Goal: Task Accomplishment & Management: Manage account settings

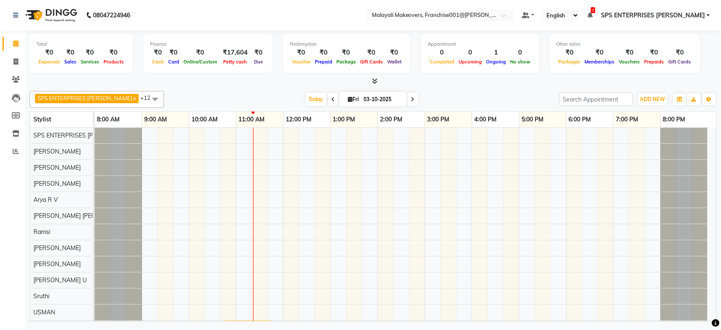
scroll to position [24, 0]
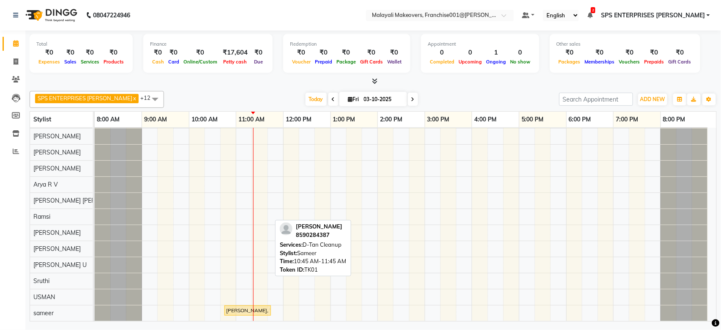
click at [239, 306] on div "[PERSON_NAME], TK01, 10:45 AM-11:45 AM, D-Tan Cleanup" at bounding box center [247, 310] width 45 height 8
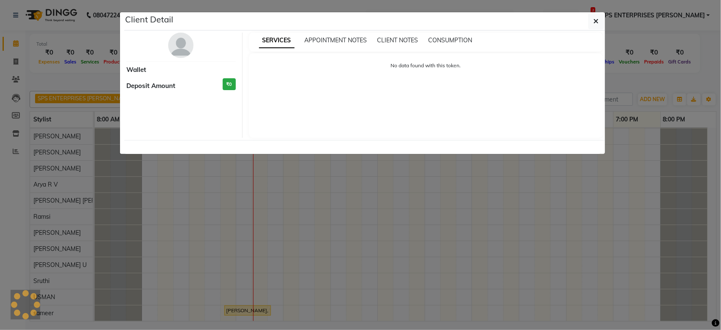
select select "1"
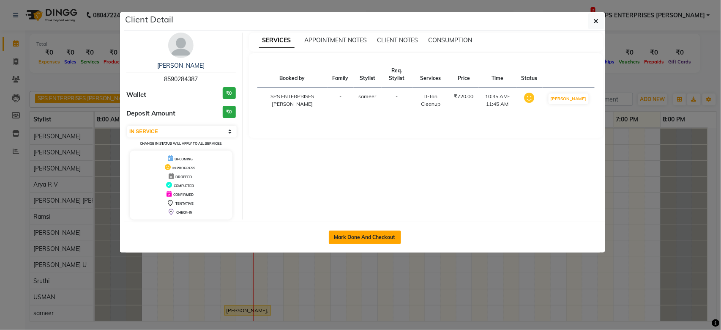
click at [380, 234] on button "Mark Done And Checkout" at bounding box center [365, 237] width 72 height 14
select select "service"
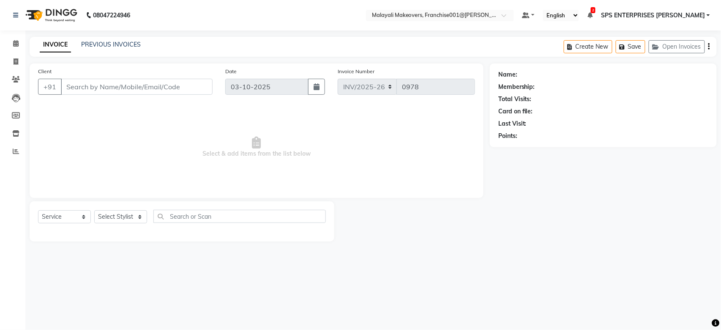
type input "8590284387"
select select "91609"
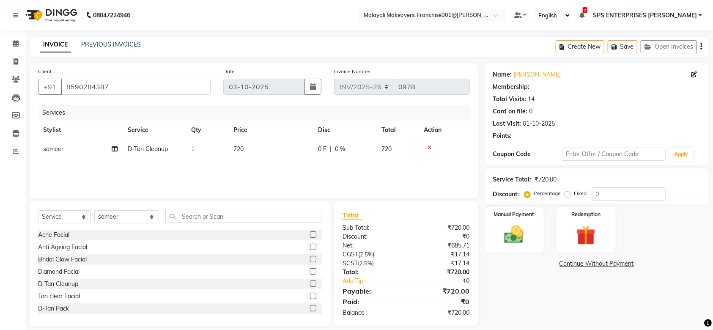
select select "1: Object"
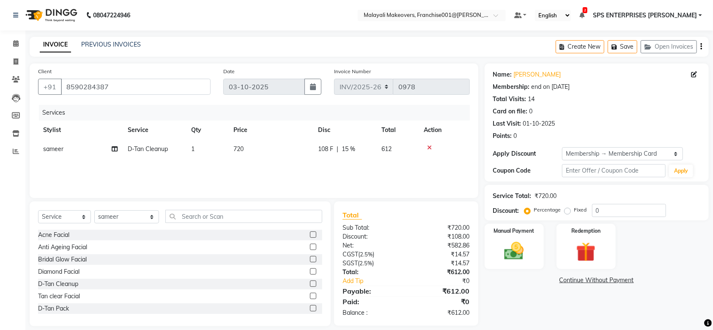
type input "15"
click at [541, 6] on nav "08047224946 Select Location × Malayali Makeovers, Franchise001@[PERSON_NAME] De…" at bounding box center [356, 15] width 713 height 30
click at [528, 248] on img at bounding box center [514, 250] width 33 height 23
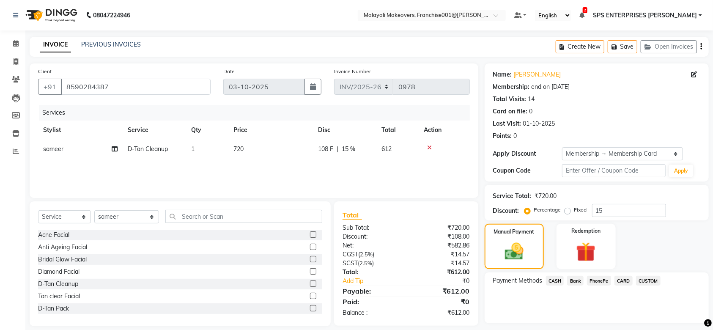
click at [601, 276] on span "PhonePe" at bounding box center [599, 281] width 24 height 10
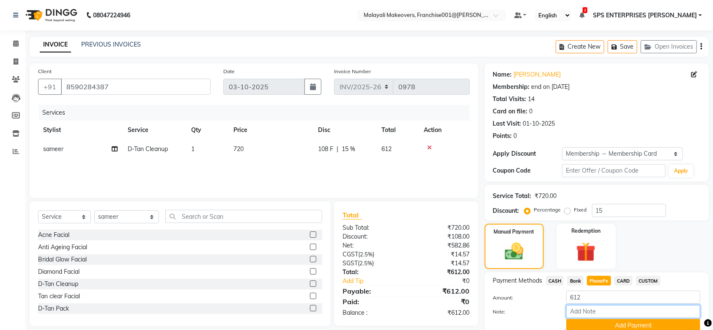
click at [593, 310] on input "Note:" at bounding box center [633, 311] width 134 height 13
type input "SRUTHI"
click at [642, 325] on button "Add Payment" at bounding box center [633, 325] width 134 height 13
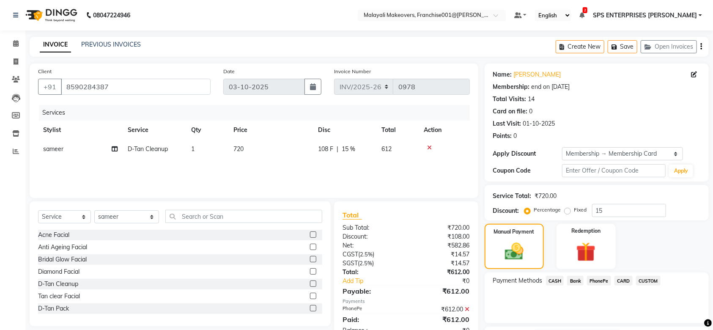
click at [605, 279] on span "PhonePe" at bounding box center [599, 281] width 24 height 10
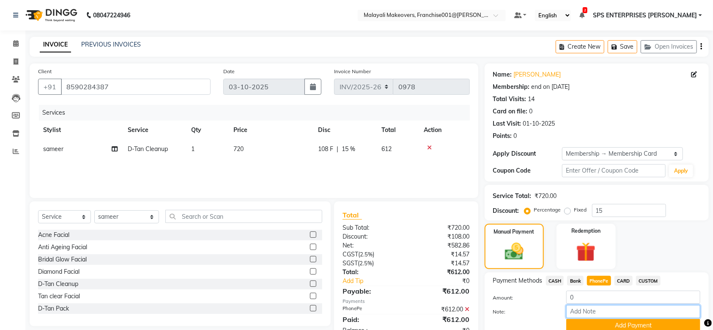
click at [611, 311] on input "Note:" at bounding box center [633, 311] width 134 height 13
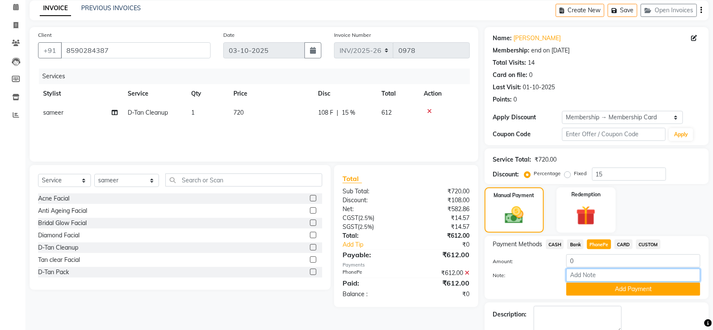
scroll to position [56, 0]
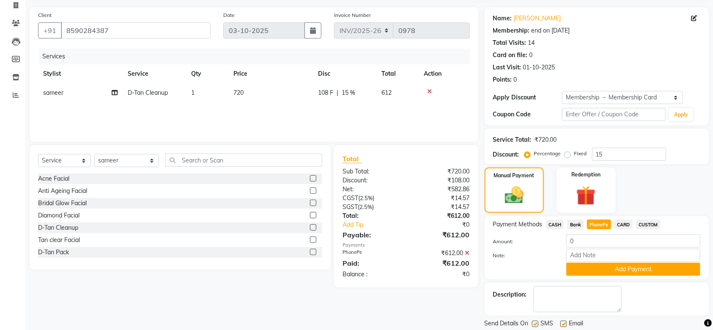
click at [468, 253] on icon at bounding box center [467, 253] width 5 height 6
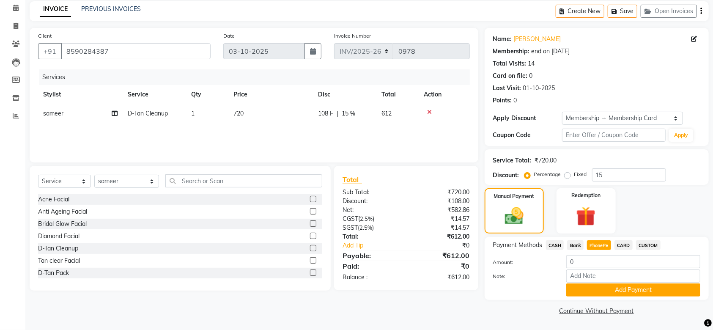
click at [596, 250] on div "PhonePe" at bounding box center [596, 245] width 27 height 11
click at [602, 247] on span "PhonePe" at bounding box center [599, 245] width 24 height 10
type input "612"
click at [592, 270] on input "Note:" at bounding box center [633, 275] width 134 height 13
type input "SRUTHI"
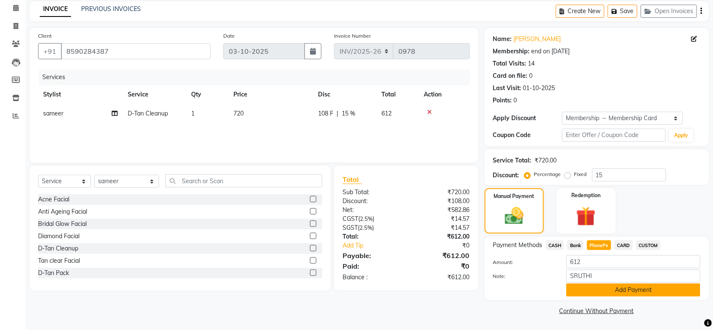
click at [651, 287] on button "Add Payment" at bounding box center [633, 289] width 134 height 13
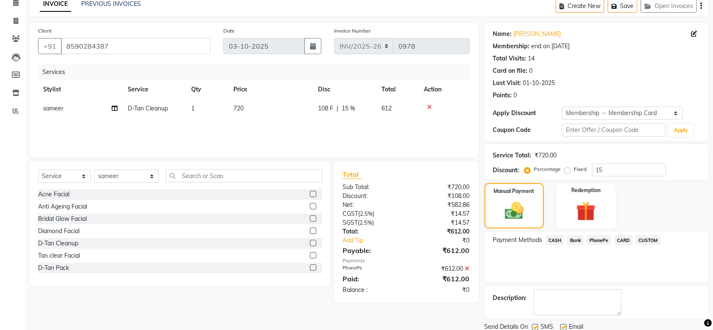
scroll to position [71, 0]
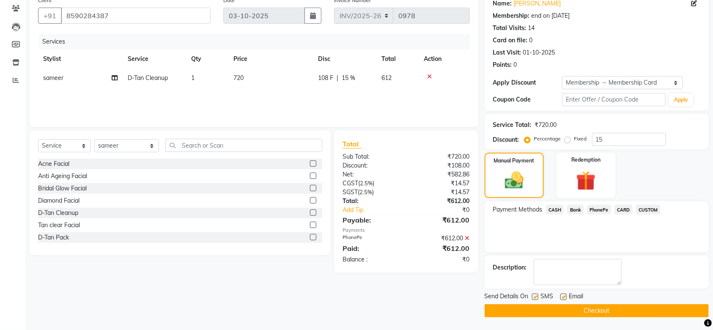
click at [599, 312] on button "Checkout" at bounding box center [596, 310] width 224 height 13
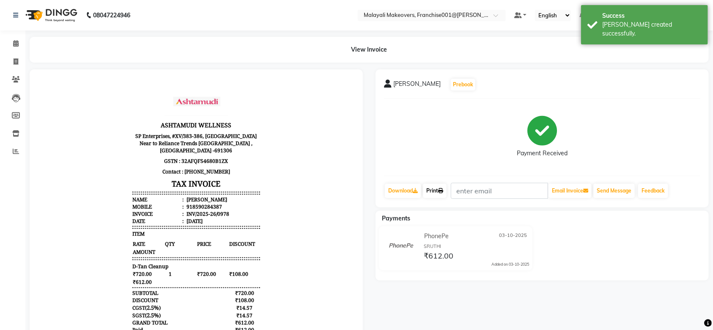
click at [437, 185] on link "Print" at bounding box center [435, 190] width 24 height 14
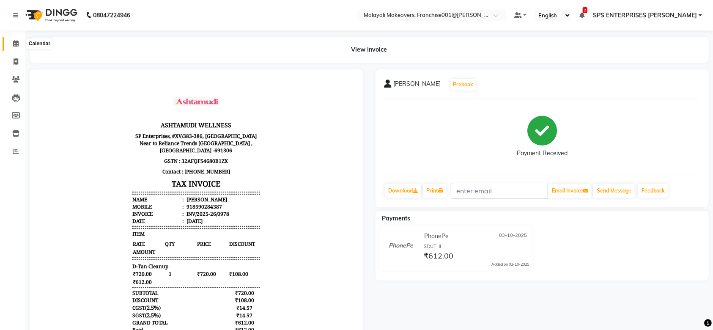
click at [16, 39] on span at bounding box center [15, 44] width 15 height 10
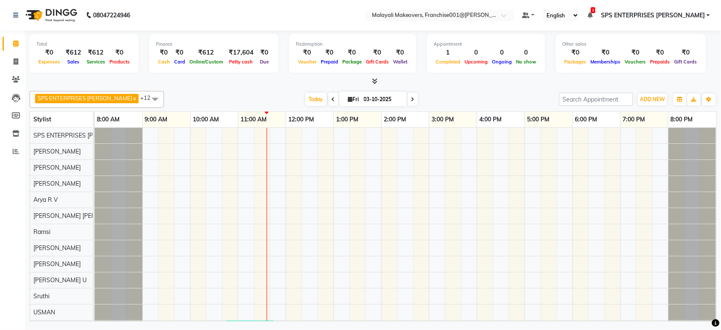
scroll to position [23, 0]
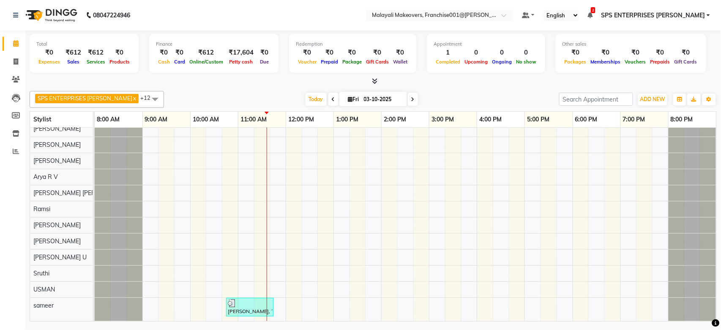
click at [504, 91] on div "SPS ENTERPRISES ANCHAL x Sunitha x Nilima Rai x Pranay Tamang x Arya R V x Jinc…" at bounding box center [373, 99] width 687 height 17
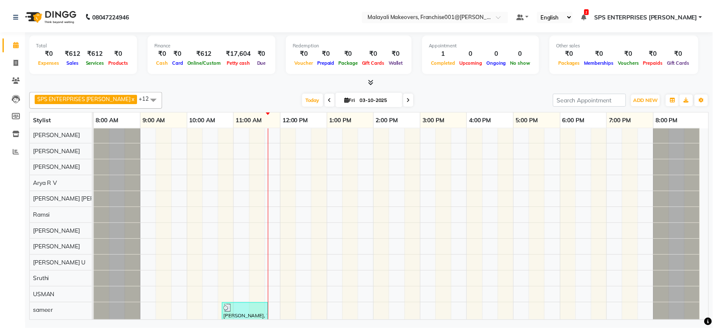
scroll to position [31, 0]
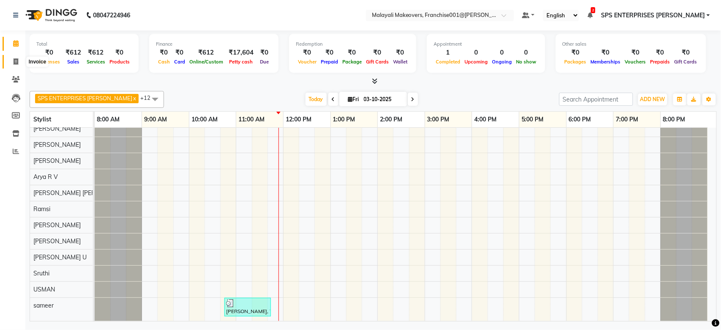
click at [17, 60] on icon at bounding box center [16, 61] width 5 height 6
select select "service"
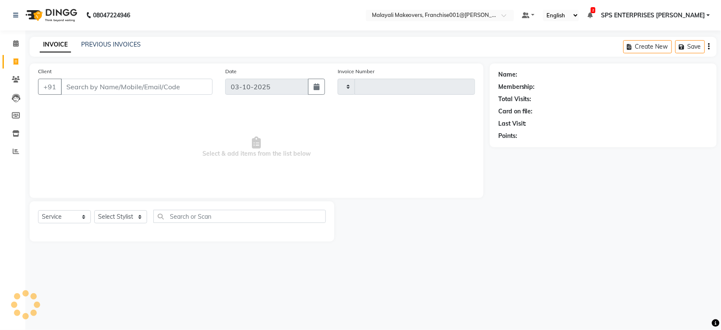
type input "0979"
select select "8923"
click at [140, 88] on input "Client" at bounding box center [137, 87] width 152 height 16
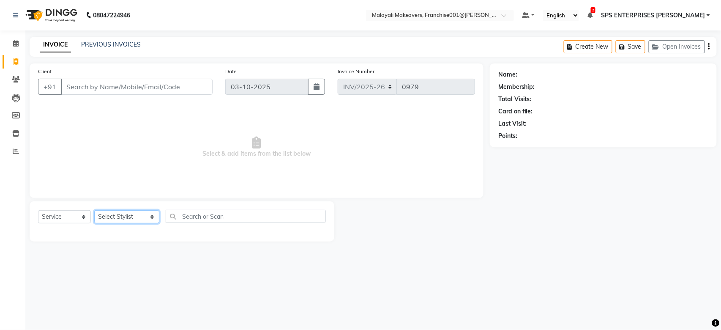
click at [121, 220] on select "Select Stylist [PERSON_NAME] S [PERSON_NAME] P [PERSON_NAME] R V [PERSON_NAME] …" at bounding box center [126, 216] width 65 height 13
select select "88596"
click at [94, 210] on select "Select Stylist [PERSON_NAME] S [PERSON_NAME] P [PERSON_NAME] R V [PERSON_NAME] …" at bounding box center [126, 216] width 65 height 13
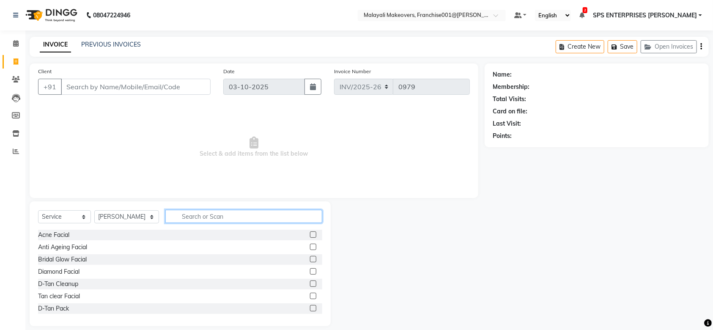
click at [185, 214] on input "text" at bounding box center [243, 216] width 157 height 13
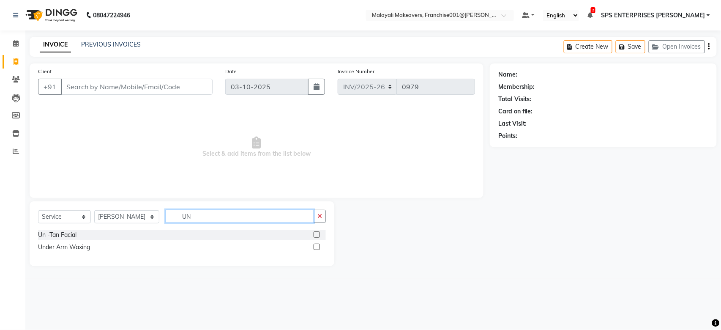
type input "UN"
click at [319, 234] on label at bounding box center [317, 234] width 6 height 6
click at [319, 234] on input "checkbox" at bounding box center [316, 234] width 5 height 5
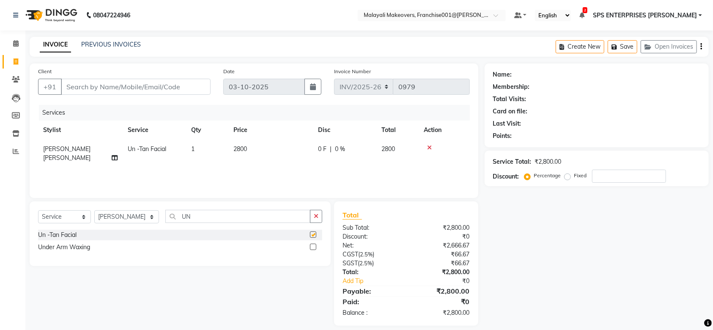
checkbox input "false"
click at [190, 83] on input "Client" at bounding box center [136, 87] width 150 height 16
click at [139, 87] on input "Client" at bounding box center [136, 87] width 150 height 16
type input "8"
type input "0"
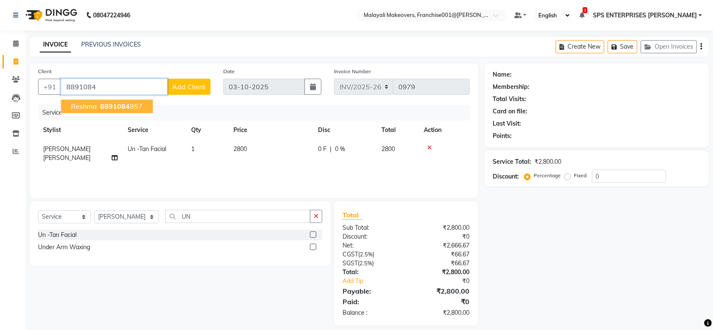
click at [136, 107] on ngb-highlight "8891084 857" at bounding box center [120, 106] width 44 height 8
type input "8891084857"
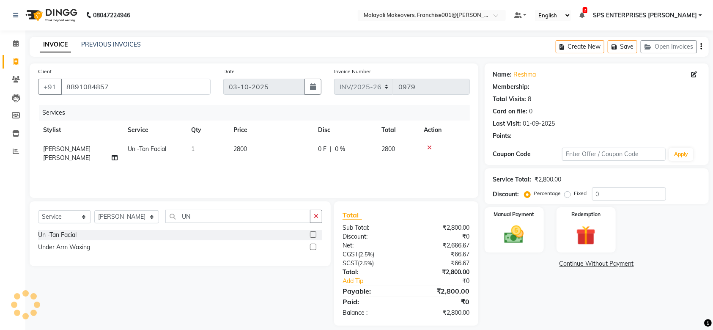
select select "1: Object"
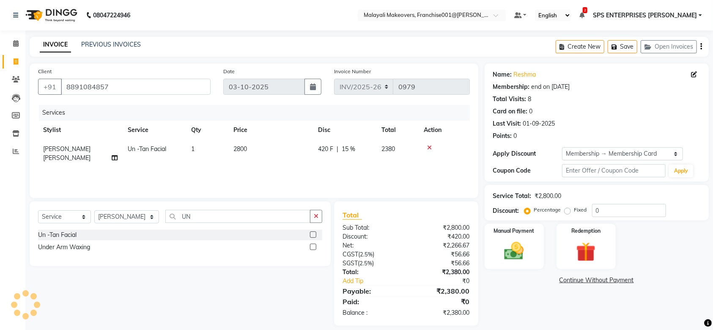
type input "15"
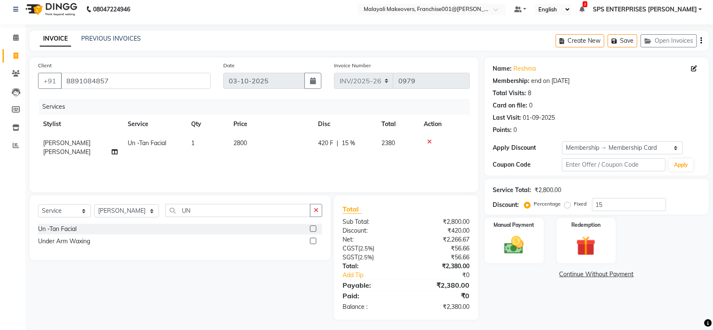
scroll to position [8, 0]
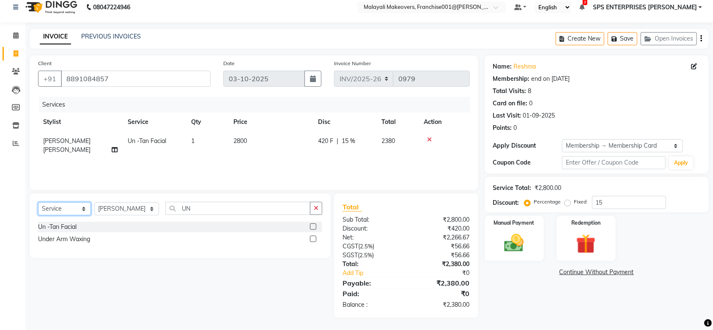
click at [75, 209] on select "Select Service Product Membership Package Voucher Prepaid Gift Card" at bounding box center [64, 208] width 53 height 13
select select "product"
click at [38, 202] on select "Select Service Product Membership Package Voucher Prepaid Gift Card" at bounding box center [64, 208] width 53 height 13
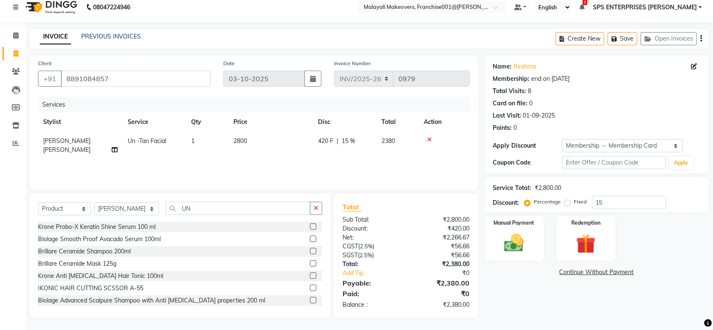
click at [227, 218] on div "Select Service Product Membership Package Voucher Prepaid Gift Card Select Styl…" at bounding box center [180, 212] width 284 height 20
click at [228, 208] on input "UN" at bounding box center [237, 208] width 145 height 13
type input "U"
type input "8906055116531"
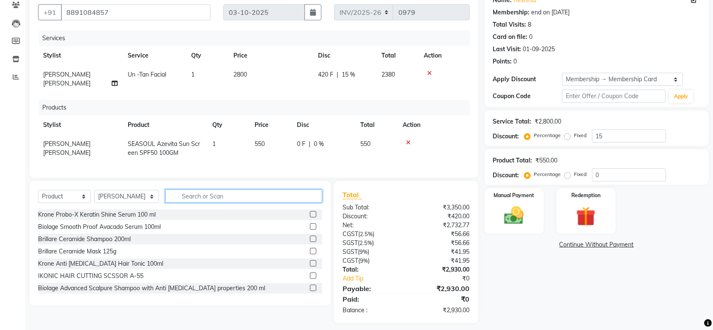
scroll to position [79, 0]
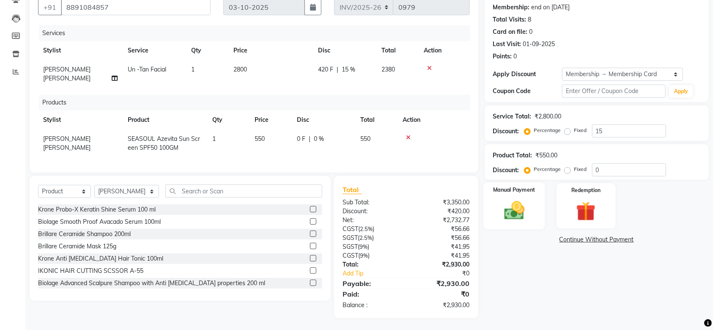
click at [526, 205] on img at bounding box center [514, 210] width 33 height 23
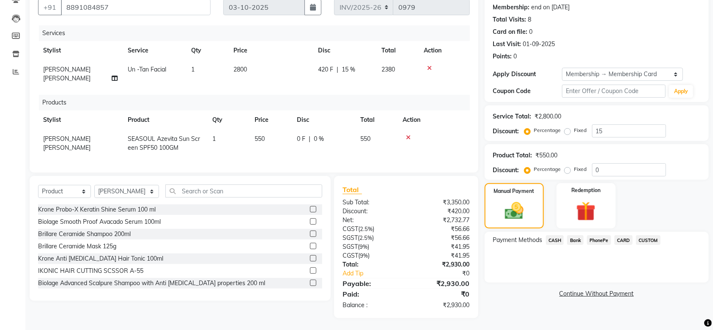
click at [557, 238] on span "CASH" at bounding box center [555, 240] width 18 height 10
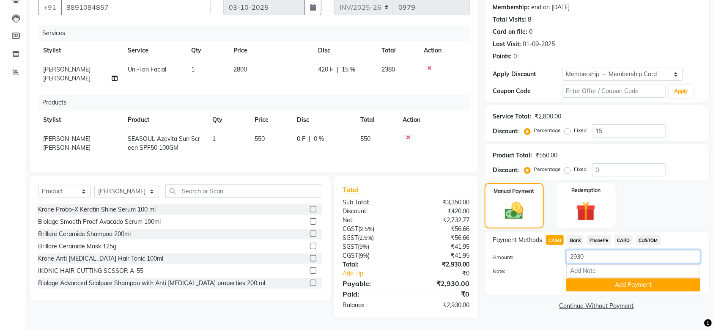
click at [596, 260] on input "2930" at bounding box center [633, 256] width 134 height 13
click at [593, 260] on input "2930" at bounding box center [633, 256] width 134 height 13
type input "2"
type input "550"
click at [593, 267] on input "Note:" at bounding box center [633, 270] width 134 height 13
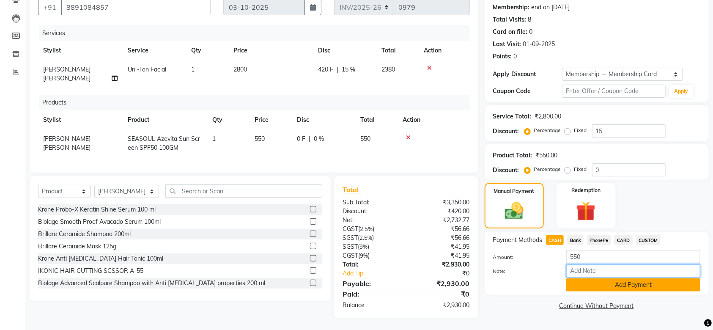
type input "SRUTHI"
click at [641, 282] on button "Add Payment" at bounding box center [633, 284] width 134 height 13
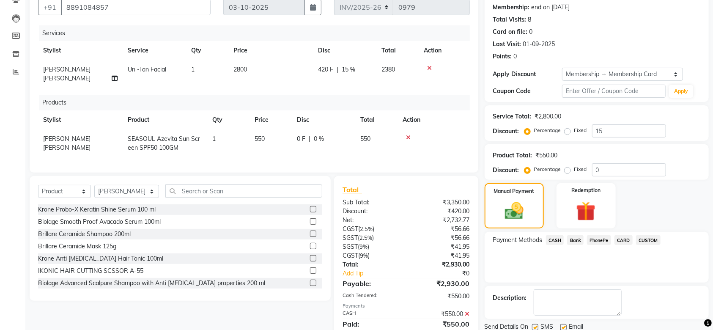
click at [598, 236] on span "PhonePe" at bounding box center [599, 240] width 24 height 10
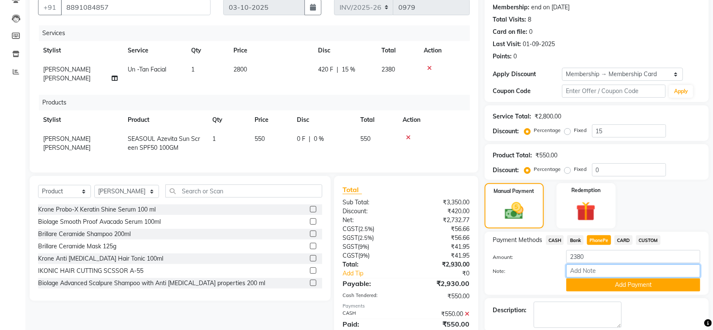
click at [582, 266] on input "Note:" at bounding box center [633, 270] width 134 height 13
type input "SRUTHI"
click at [697, 164] on div "Discount: Percentage Fixed 0" at bounding box center [596, 169] width 207 height 13
click at [612, 292] on div "Payment Methods CASH Bank PhonePe CARD CUSTOM Amount: 2380 Note: SRUTHI Add Pay…" at bounding box center [596, 263] width 224 height 63
click at [614, 287] on button "Add Payment" at bounding box center [633, 284] width 134 height 13
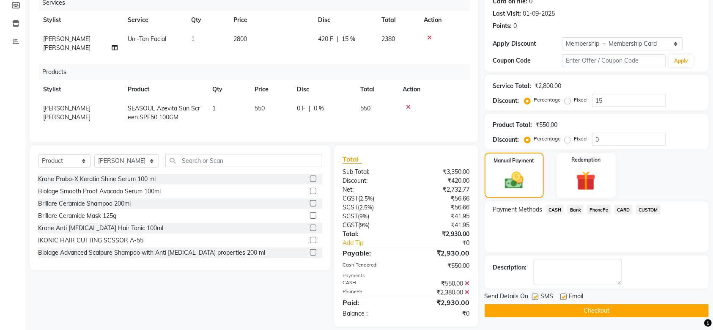
scroll to position [118, 0]
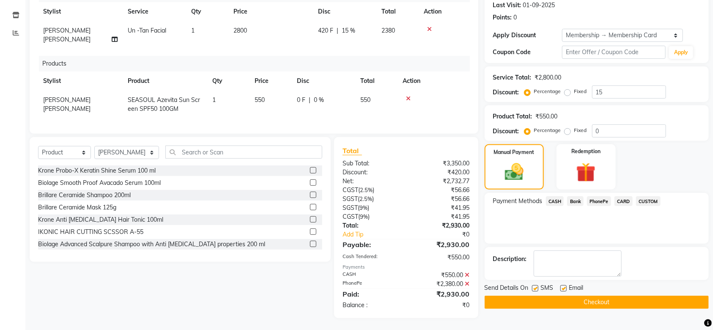
click at [612, 303] on button "Checkout" at bounding box center [596, 301] width 224 height 13
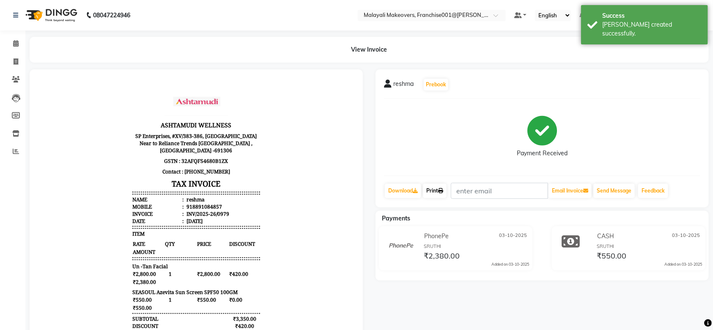
click at [439, 194] on link "Print" at bounding box center [435, 190] width 24 height 14
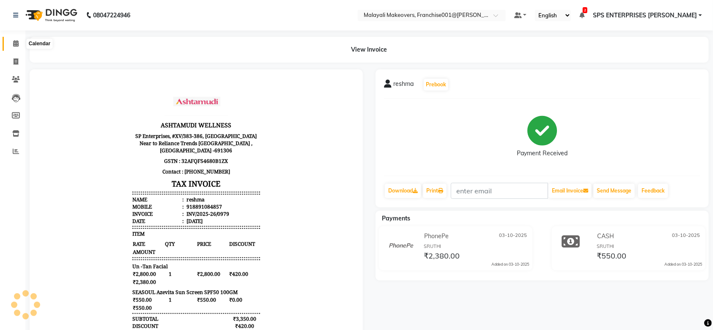
click at [19, 41] on span at bounding box center [15, 44] width 15 height 10
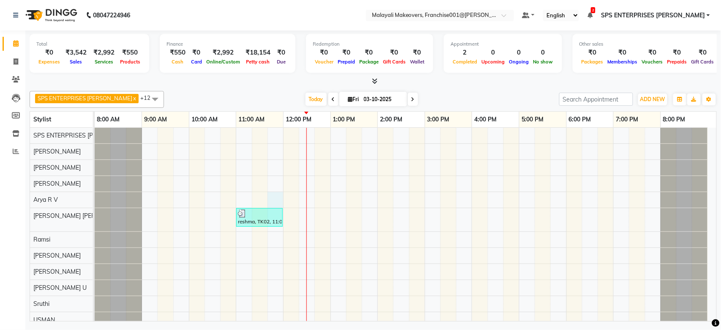
click at [269, 194] on div "reshma, TK02, 11:00 AM-12:00 PM, Un -Tan Facial [PERSON_NAME], TK01, 10:45 AM-1…" at bounding box center [406, 240] width 622 height 224
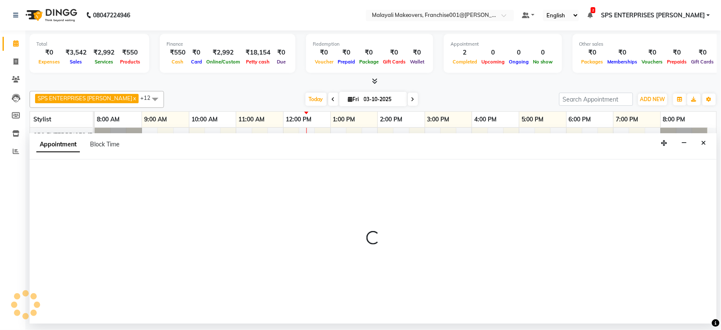
select select "88597"
select select "tentative"
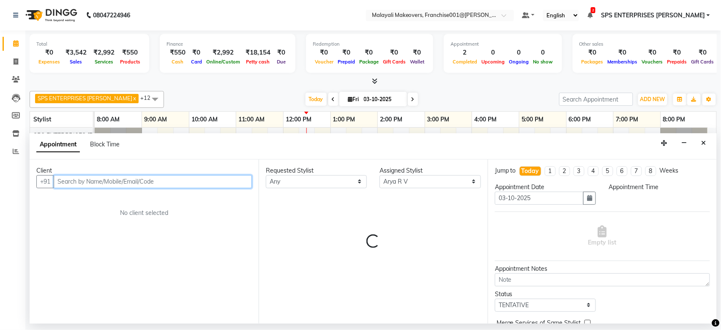
select select "705"
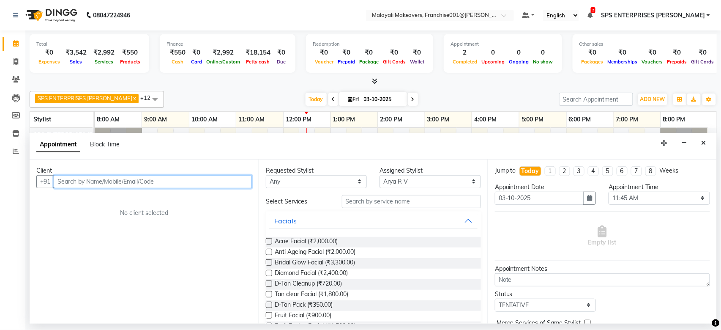
click at [138, 177] on input "text" at bounding box center [153, 181] width 198 height 13
type input "9745035051"
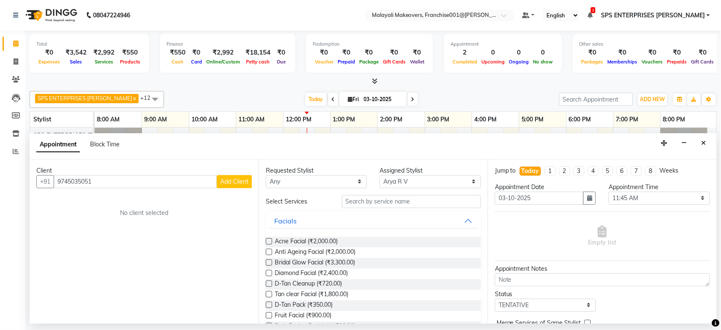
click at [232, 183] on span "Add Client" at bounding box center [234, 182] width 28 height 8
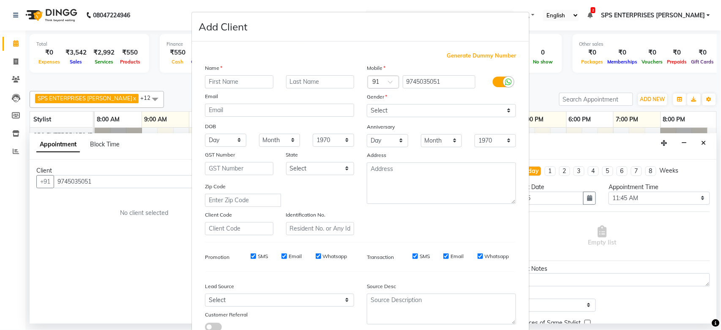
click at [237, 84] on input "text" at bounding box center [239, 81] width 68 height 13
type input "[DEMOGRAPHIC_DATA]"
click at [421, 116] on select "Select [DEMOGRAPHIC_DATA] [DEMOGRAPHIC_DATA] Other Prefer Not To Say" at bounding box center [441, 110] width 149 height 13
select select "[DEMOGRAPHIC_DATA]"
click at [367, 104] on select "Select [DEMOGRAPHIC_DATA] [DEMOGRAPHIC_DATA] Other Prefer Not To Say" at bounding box center [441, 110] width 149 height 13
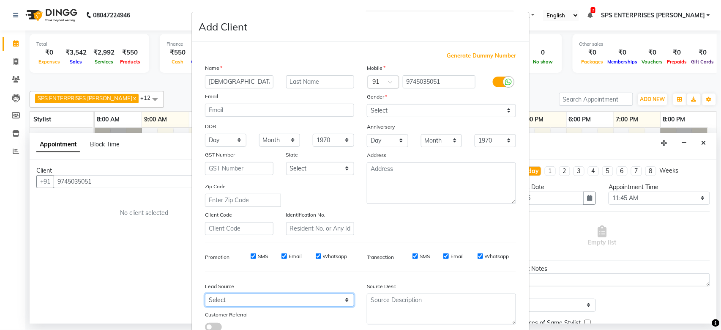
click at [314, 303] on select "Select Walk-in Referral Internet Friend Word of Mouth Advertisement Facebook Ju…" at bounding box center [279, 299] width 149 height 13
select select "45434"
click at [205, 293] on select "Select Walk-in Referral Internet Friend Word of Mouth Advertisement Facebook Ju…" at bounding box center [279, 299] width 149 height 13
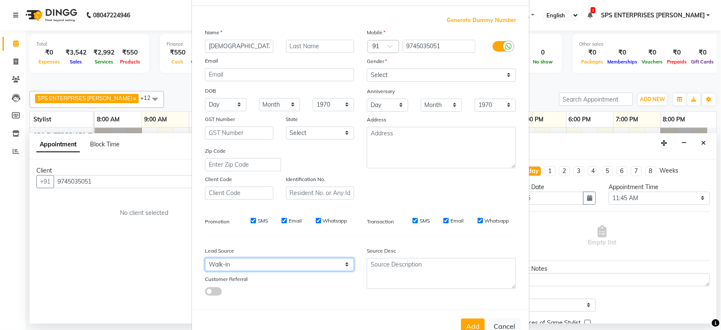
scroll to position [61, 0]
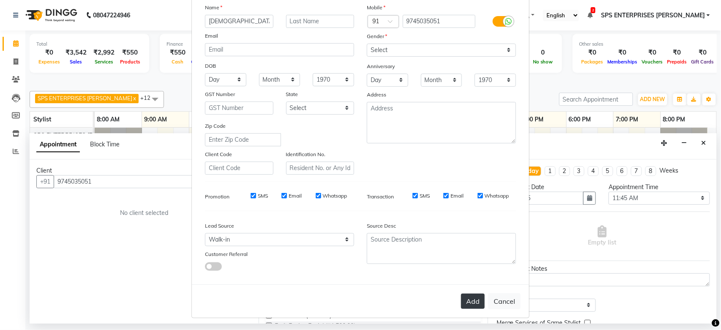
click at [474, 299] on button "Add" at bounding box center [473, 300] width 24 height 15
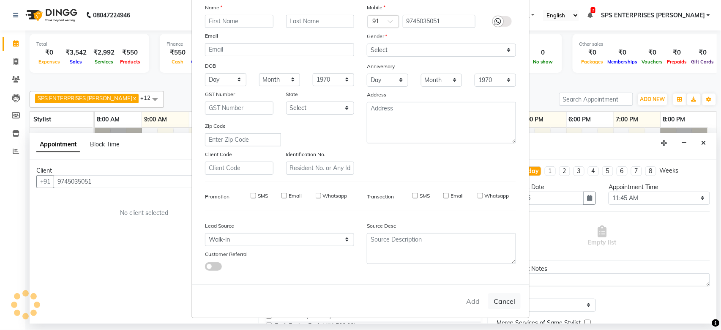
select select
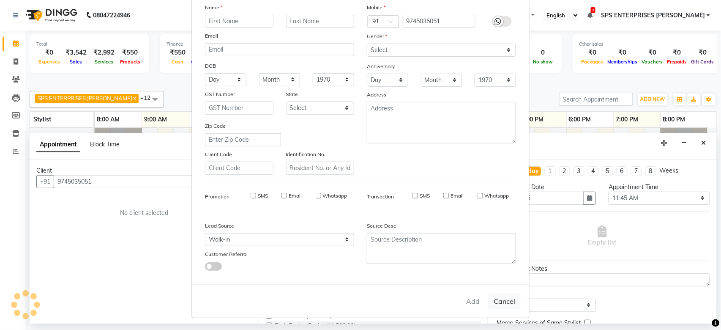
select select
checkbox input "false"
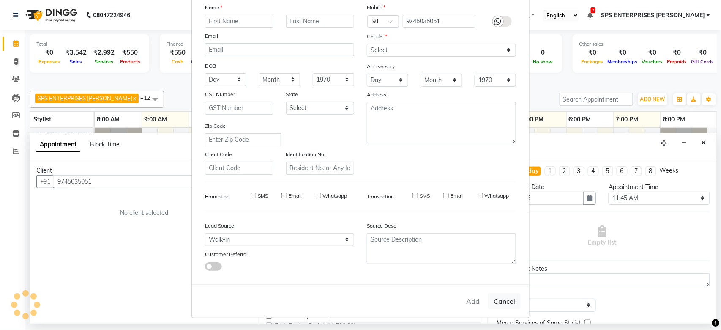
checkbox input "false"
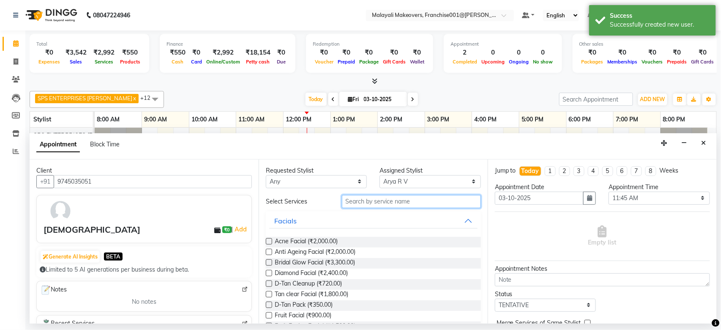
click at [401, 204] on input "text" at bounding box center [411, 201] width 139 height 13
type input "d"
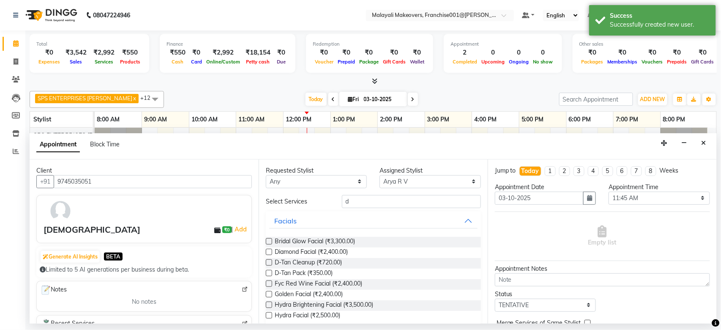
click at [271, 262] on label at bounding box center [269, 262] width 6 height 6
click at [271, 262] on input "checkbox" at bounding box center [268, 262] width 5 height 5
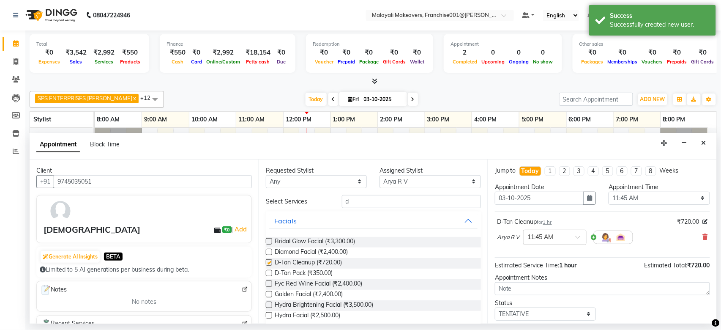
checkbox input "false"
click at [370, 207] on input "d" at bounding box center [411, 201] width 139 height 13
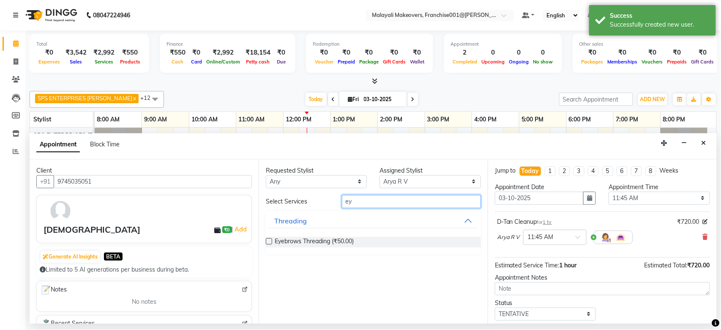
type input "ey"
click at [270, 242] on label at bounding box center [269, 241] width 6 height 6
click at [270, 242] on input "checkbox" at bounding box center [268, 241] width 5 height 5
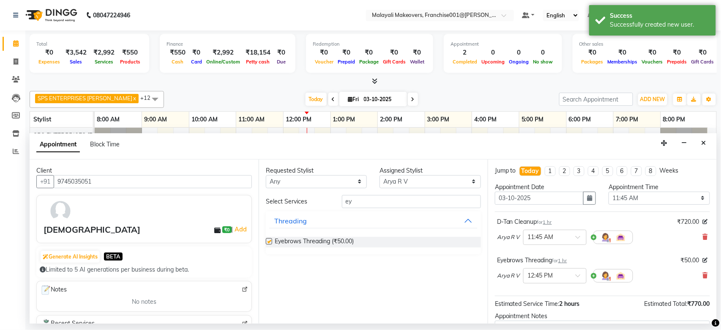
checkbox input "false"
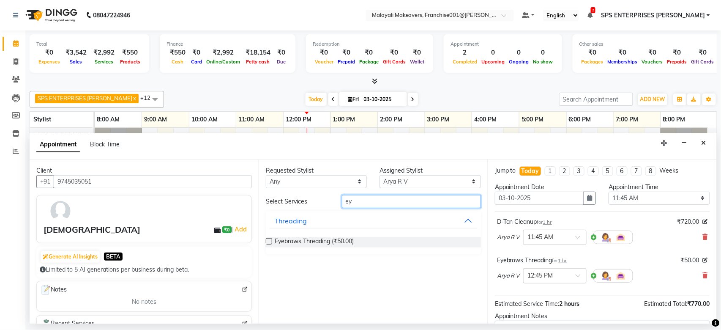
click at [402, 202] on input "ey" at bounding box center [411, 201] width 139 height 13
type input "e"
type input "lay"
click at [266, 241] on label at bounding box center [269, 241] width 6 height 6
click at [266, 241] on input "checkbox" at bounding box center [268, 241] width 5 height 5
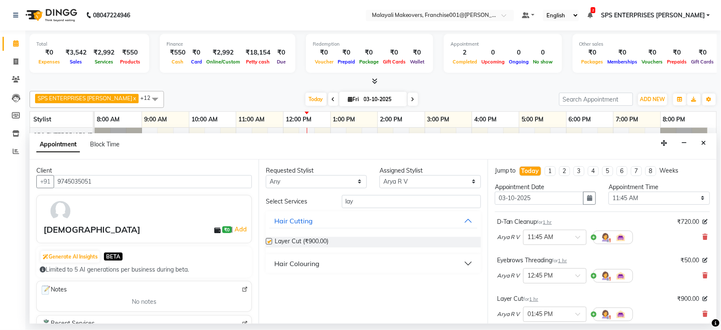
checkbox input "false"
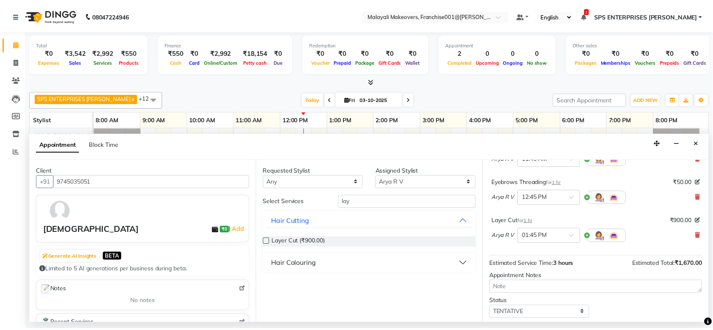
scroll to position [127, 0]
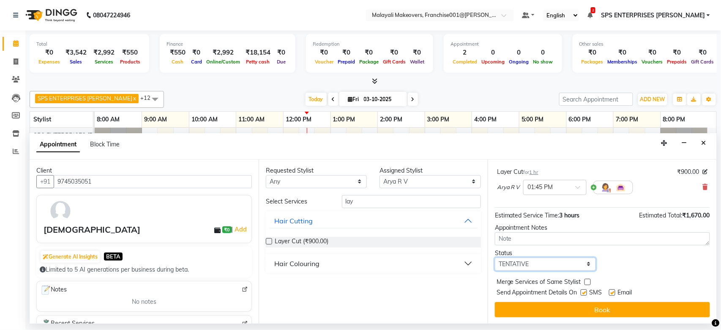
click at [556, 268] on select "Select TENTATIVE CONFIRM CHECK-IN UPCOMING" at bounding box center [545, 263] width 101 height 13
select select "confirm booking"
click at [495, 257] on select "Select TENTATIVE CONFIRM CHECK-IN UPCOMING" at bounding box center [545, 263] width 101 height 13
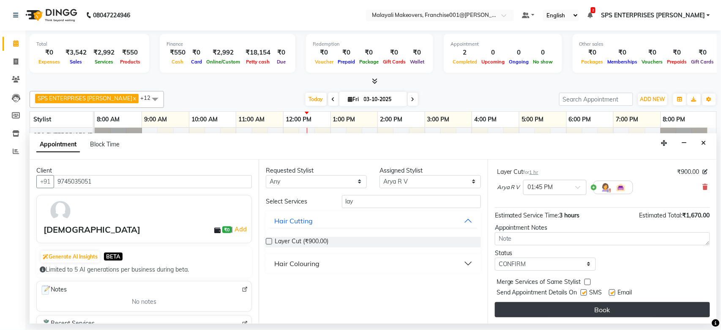
click at [585, 309] on button "Book" at bounding box center [602, 309] width 215 height 15
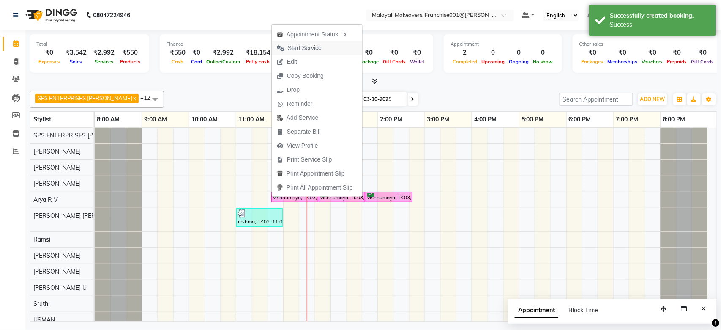
click at [301, 49] on span "Start Service" at bounding box center [305, 48] width 34 height 9
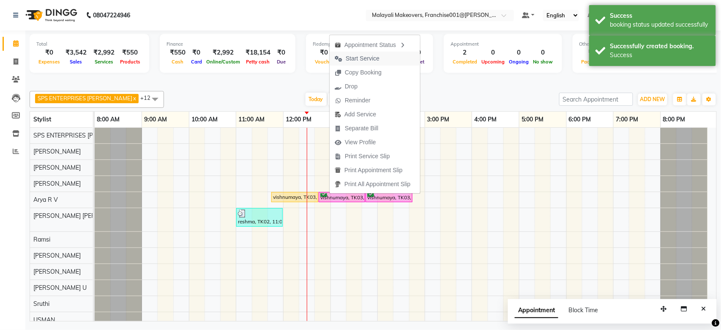
click at [359, 62] on span "Start Service" at bounding box center [363, 58] width 34 height 9
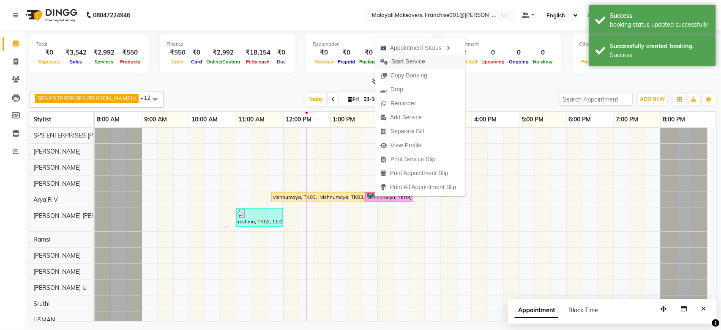
click at [402, 64] on span "Start Service" at bounding box center [408, 61] width 34 height 9
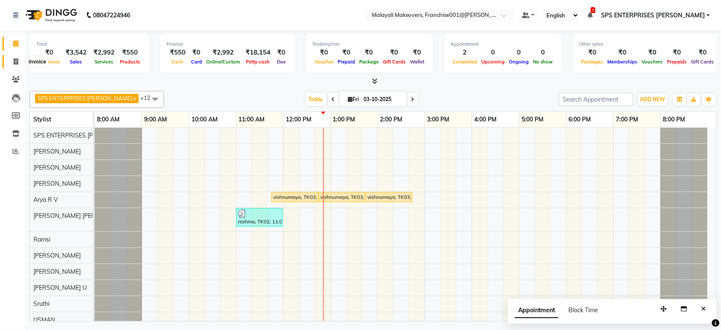
click at [16, 59] on icon at bounding box center [16, 61] width 5 height 6
select select "service"
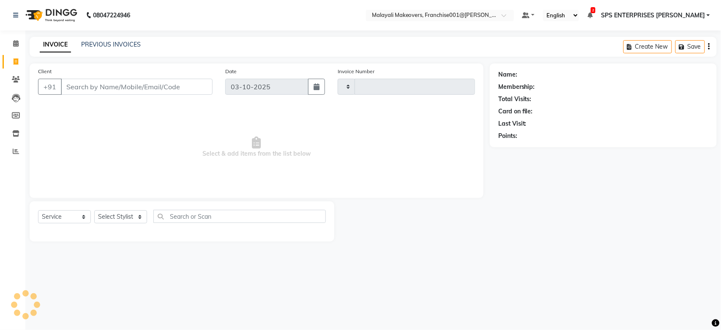
type input "0980"
select select "8923"
click at [109, 79] on input "Client" at bounding box center [137, 87] width 152 height 16
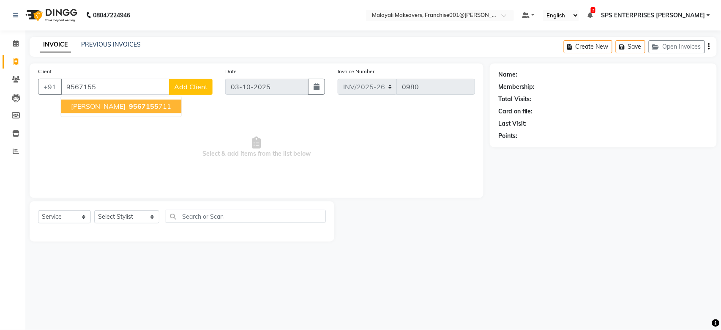
drag, startPoint x: 94, startPoint y: 103, endPoint x: 93, endPoint y: 183, distance: 80.3
click at [94, 104] on span "[PERSON_NAME]" at bounding box center [98, 106] width 55 height 8
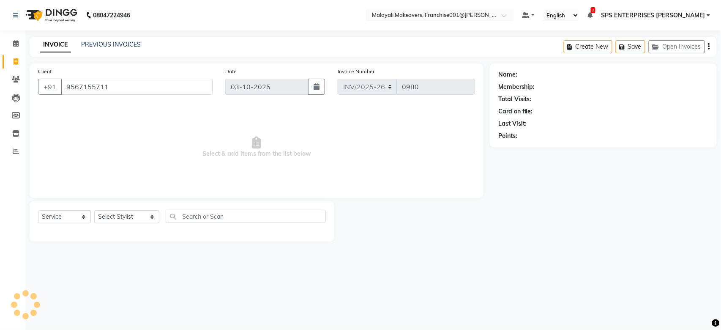
type input "9567155711"
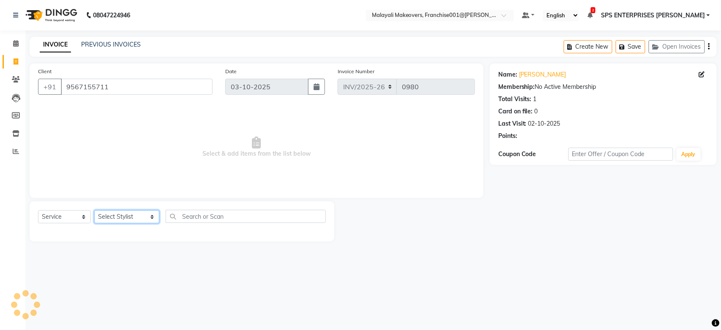
click at [105, 221] on select "Select Stylist [PERSON_NAME] S [PERSON_NAME] P [PERSON_NAME] R V [PERSON_NAME] …" at bounding box center [126, 216] width 65 height 13
select select "59492"
click at [94, 210] on select "Select Stylist [PERSON_NAME] S [PERSON_NAME] P [PERSON_NAME] R V [PERSON_NAME] …" at bounding box center [126, 216] width 65 height 13
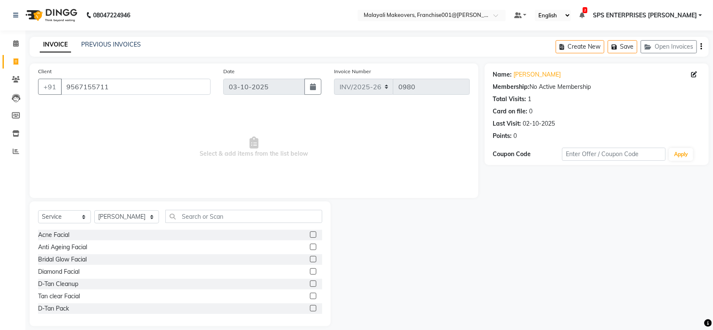
click at [205, 206] on div "Select Service Product Membership Package Voucher Prepaid Gift Card Select Styl…" at bounding box center [180, 263] width 301 height 125
click at [202, 214] on input "text" at bounding box center [243, 216] width 157 height 13
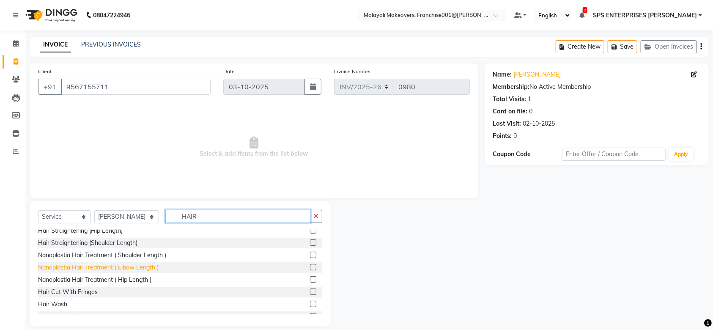
scroll to position [246, 0]
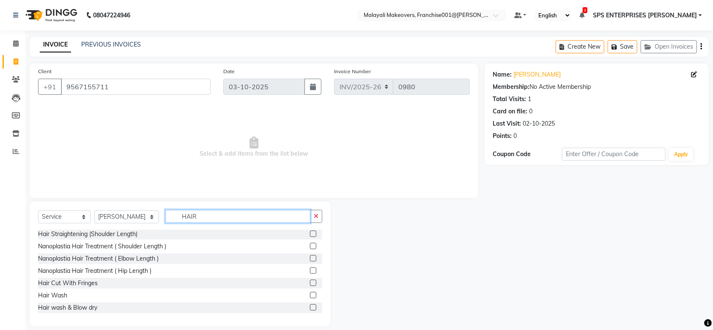
type input "HAIR"
click at [310, 305] on label at bounding box center [313, 307] width 6 height 6
click at [310, 305] on input "checkbox" at bounding box center [312, 307] width 5 height 5
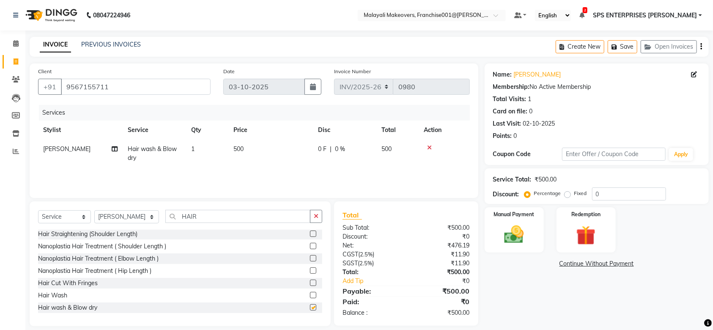
checkbox input "false"
click at [506, 233] on img at bounding box center [514, 234] width 33 height 23
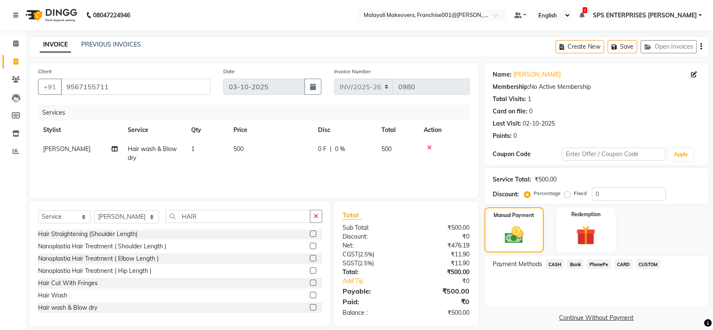
click at [603, 261] on span "PhonePe" at bounding box center [599, 264] width 24 height 10
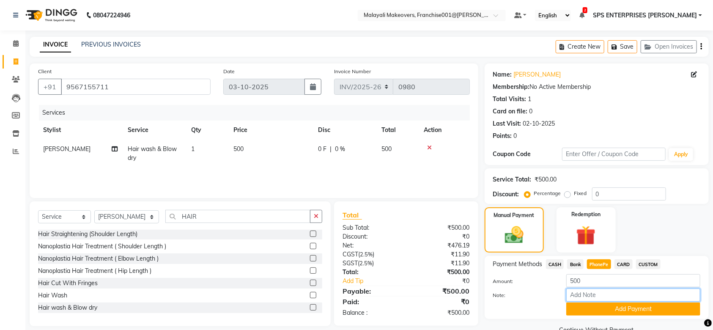
click at [593, 295] on input "Note:" at bounding box center [633, 294] width 134 height 13
type input "SRUTHI"
click at [628, 306] on button "Add Payment" at bounding box center [633, 308] width 134 height 13
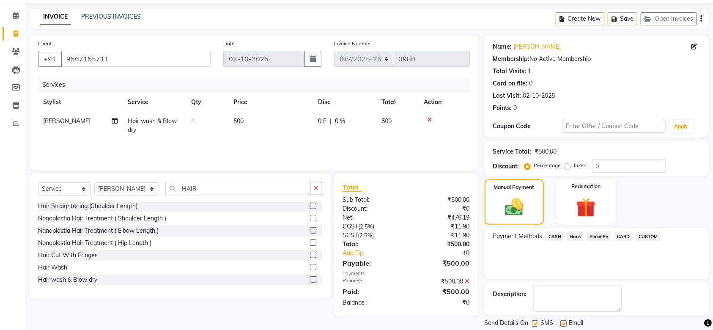
scroll to position [55, 0]
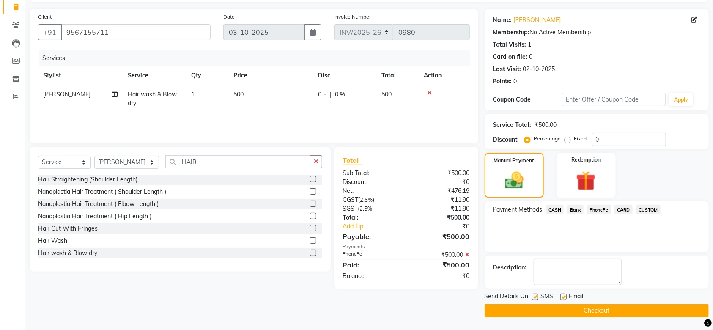
click at [616, 309] on button "Checkout" at bounding box center [596, 310] width 224 height 13
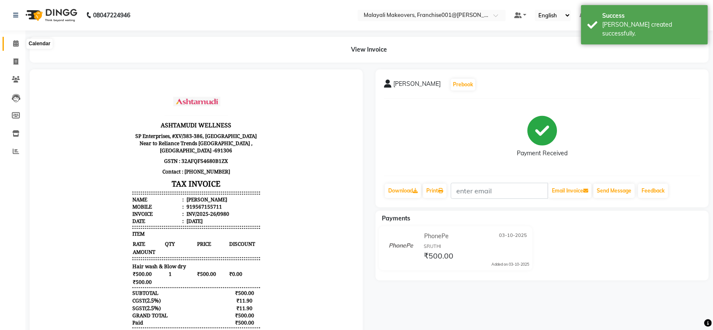
click at [16, 43] on icon at bounding box center [15, 43] width 5 height 6
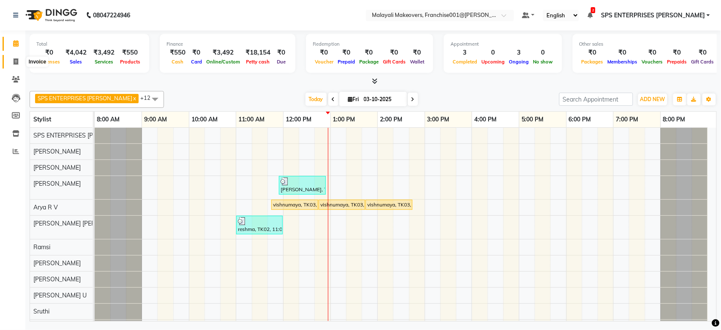
click at [16, 61] on icon at bounding box center [16, 61] width 5 height 6
select select "service"
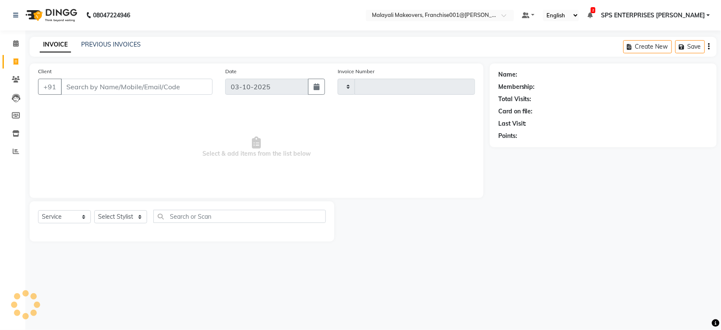
type input "0981"
select select "8923"
click at [106, 219] on select "Select Stylist" at bounding box center [120, 216] width 53 height 13
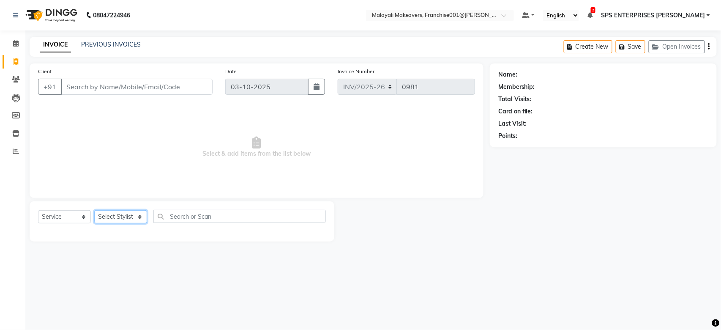
click at [106, 219] on select "Select Stylist" at bounding box center [120, 216] width 53 height 13
click at [154, 210] on div "Select Service Product Membership Package Voucher Prepaid Gift Card Select Styl…" at bounding box center [182, 221] width 305 height 40
click at [113, 219] on select "Select Stylist [PERSON_NAME] S [PERSON_NAME] P [PERSON_NAME] R V [PERSON_NAME] …" at bounding box center [126, 216] width 65 height 13
select select "85205"
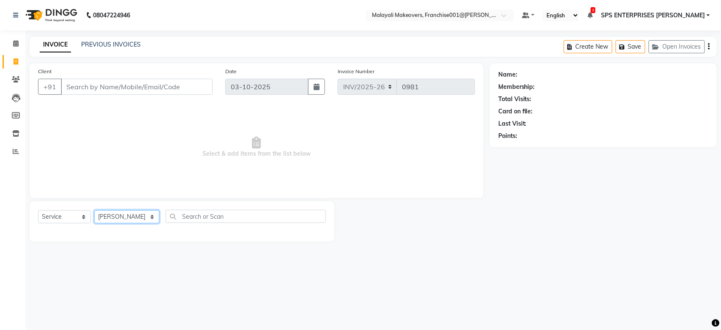
click at [94, 210] on select "Select Stylist [PERSON_NAME] S [PERSON_NAME] P [PERSON_NAME] R V [PERSON_NAME] …" at bounding box center [126, 216] width 65 height 13
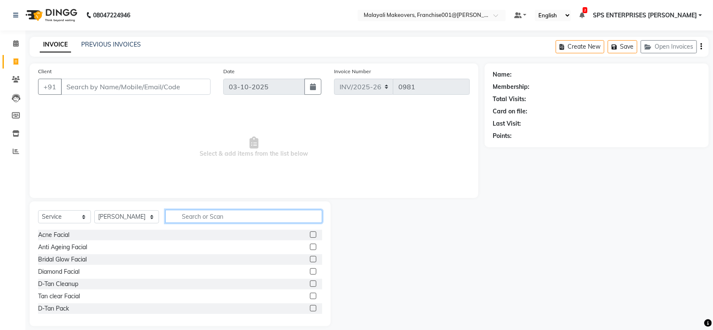
click at [187, 217] on input "text" at bounding box center [243, 216] width 157 height 13
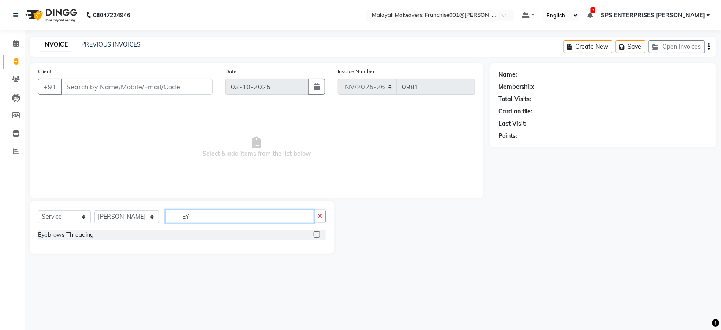
type input "EY"
click at [318, 233] on label at bounding box center [317, 234] width 6 height 6
click at [318, 233] on input "checkbox" at bounding box center [316, 234] width 5 height 5
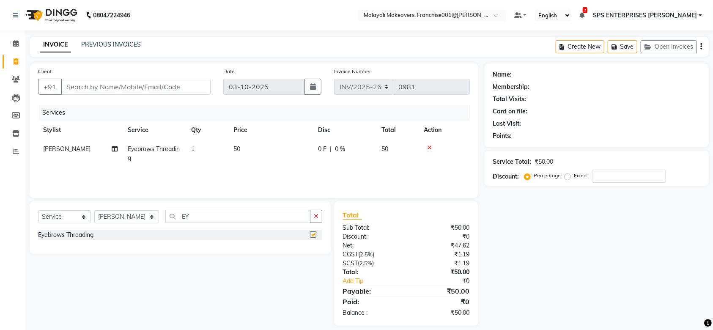
checkbox input "false"
click at [164, 89] on input "Client" at bounding box center [136, 87] width 150 height 16
type input "9"
type input "0"
click at [142, 79] on input "9247222219" at bounding box center [114, 87] width 107 height 16
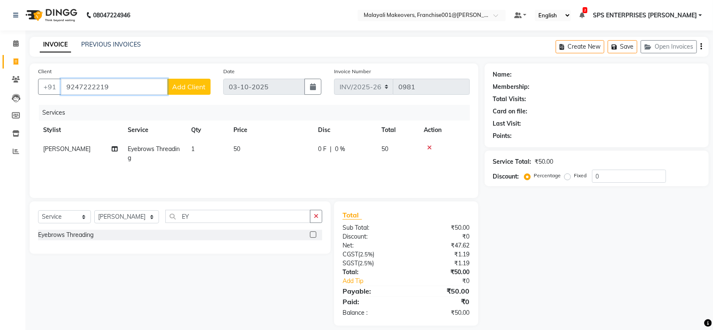
click at [145, 79] on input "9247222219" at bounding box center [114, 87] width 107 height 16
type input "9"
type input "8"
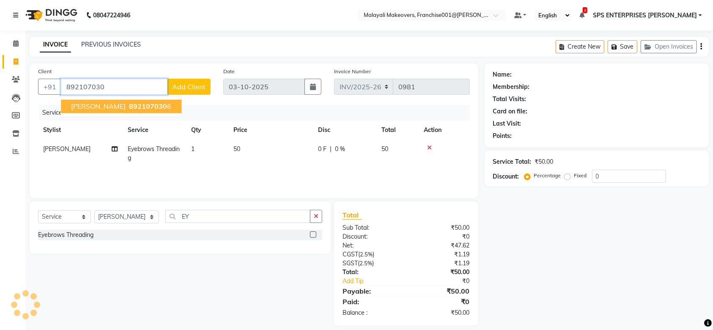
click at [139, 117] on ngb-typeahead-window "[PERSON_NAME] 892107030 6" at bounding box center [120, 106] width 121 height 21
click at [144, 112] on button "[PERSON_NAME] 892107030 6" at bounding box center [121, 107] width 120 height 14
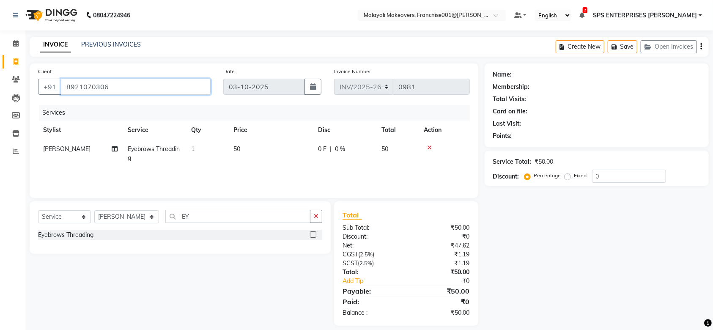
type input "8921070306"
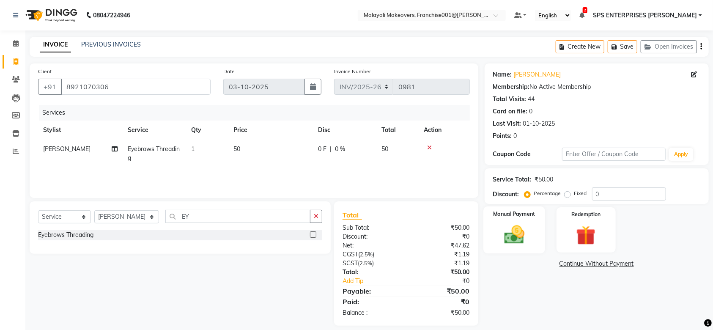
click at [518, 230] on img at bounding box center [514, 234] width 33 height 23
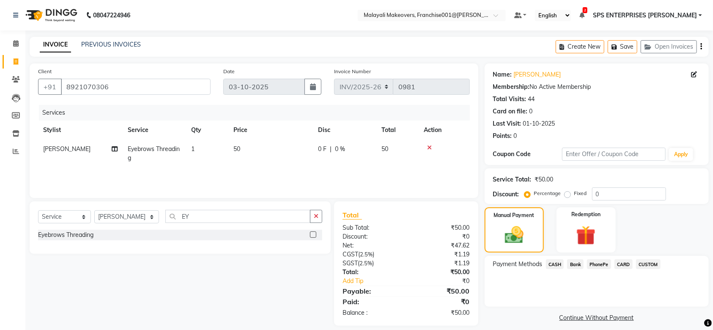
click at [550, 264] on span "CASH" at bounding box center [555, 264] width 18 height 10
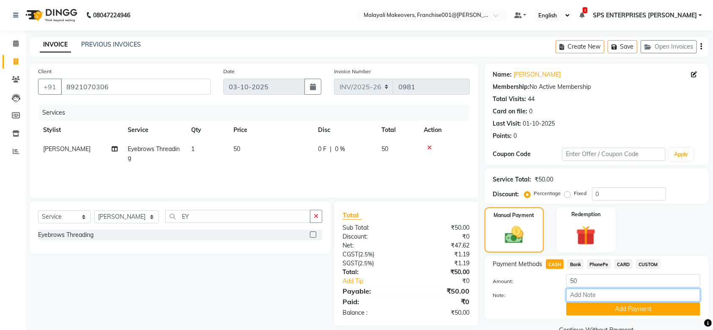
click at [577, 293] on input "Note:" at bounding box center [633, 294] width 134 height 13
type input "SRUTHI"
click at [597, 306] on button "Add Payment" at bounding box center [633, 308] width 134 height 13
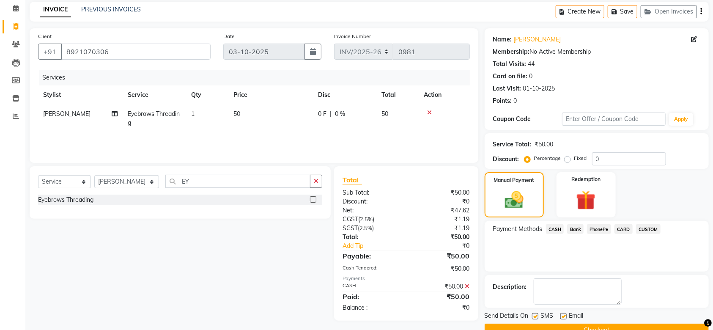
scroll to position [55, 0]
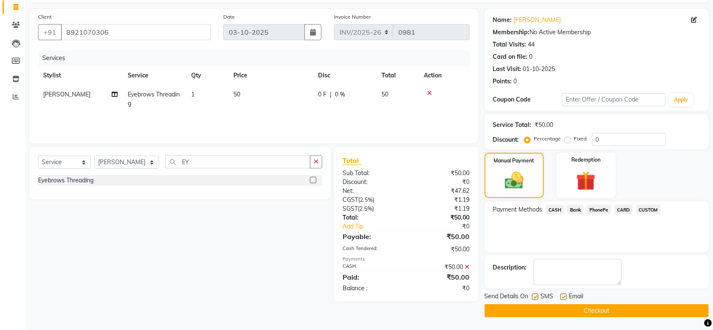
click at [601, 306] on button "Checkout" at bounding box center [596, 310] width 224 height 13
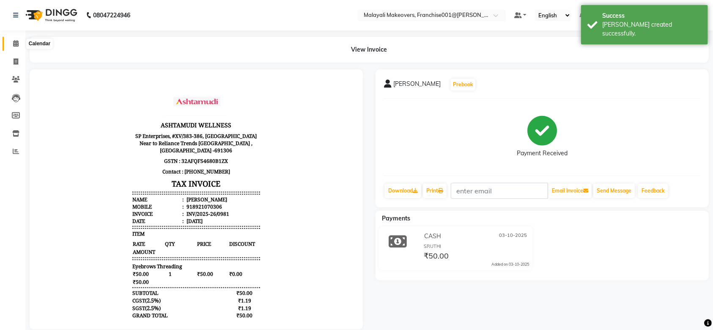
click at [11, 41] on span at bounding box center [15, 44] width 15 height 10
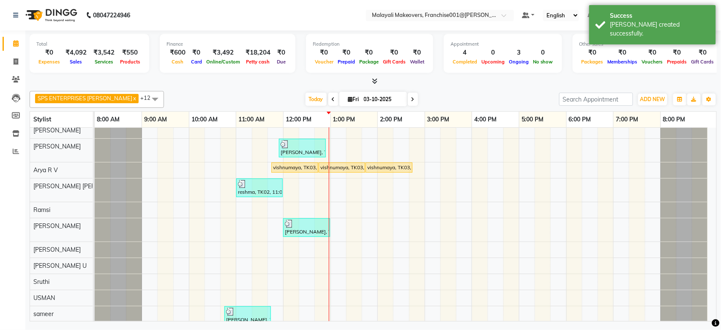
scroll to position [55, 0]
